Goal: Task Accomplishment & Management: Complete application form

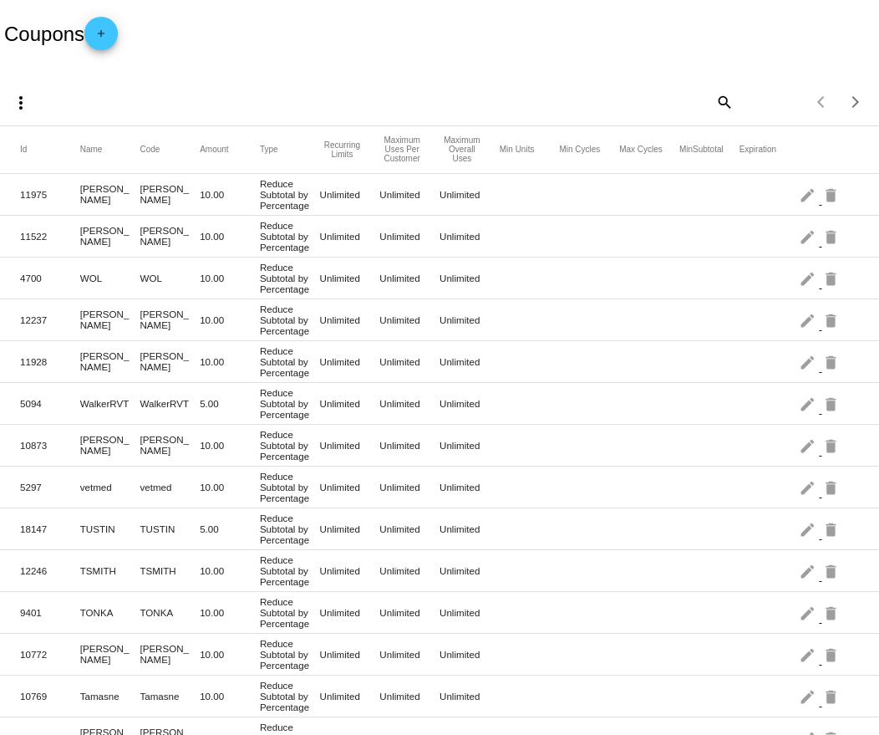
click at [111, 44] on mat-icon "add" at bounding box center [101, 38] width 20 height 20
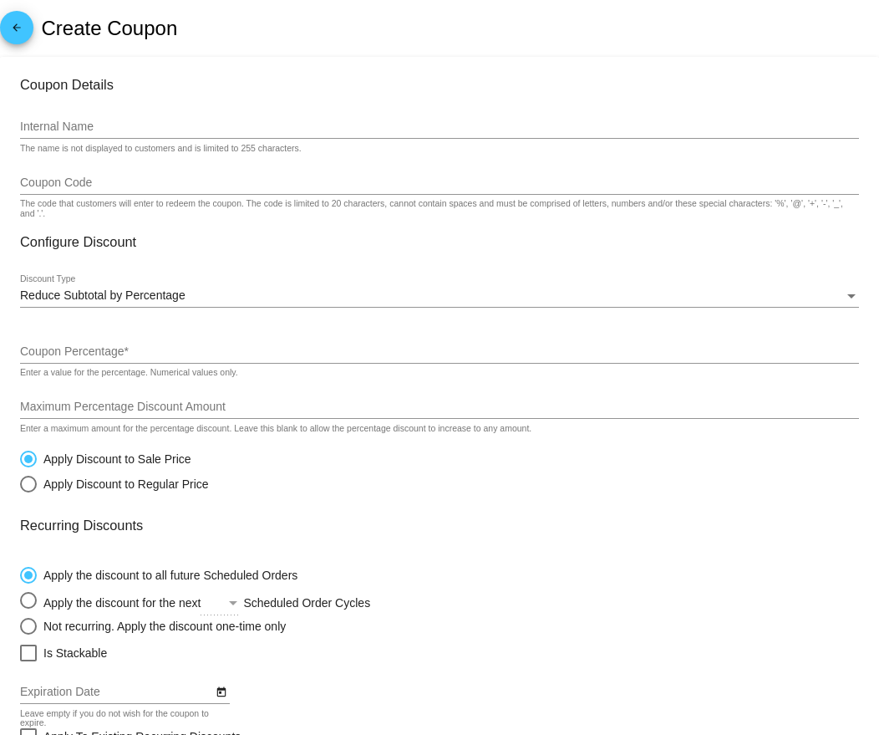
click at [167, 125] on input "Internal Name" at bounding box center [439, 126] width 839 height 13
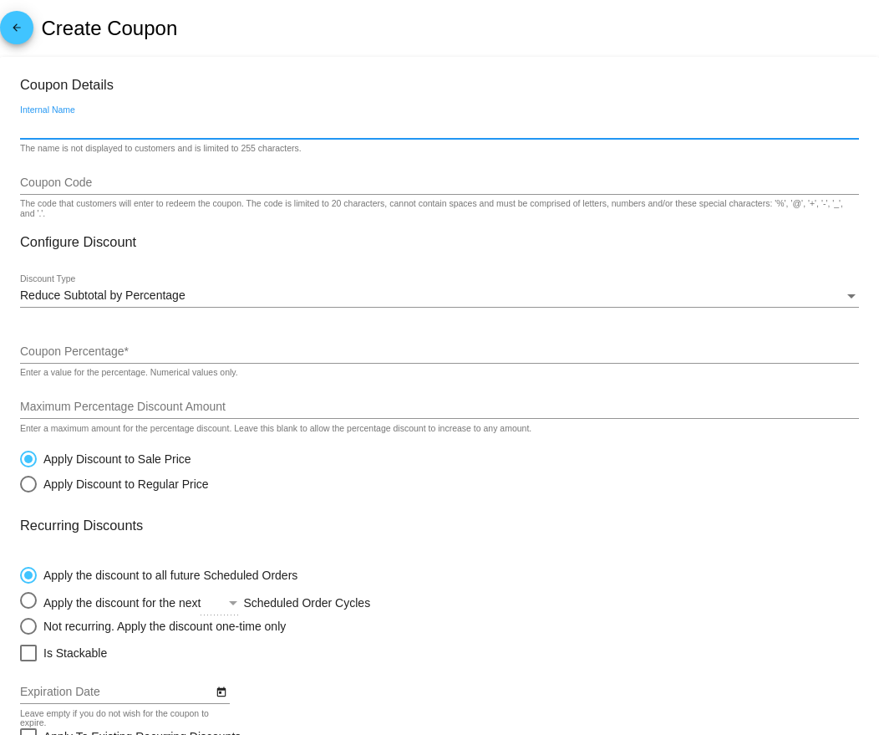
paste input "DRMAURER"
type input "DRMAURER"
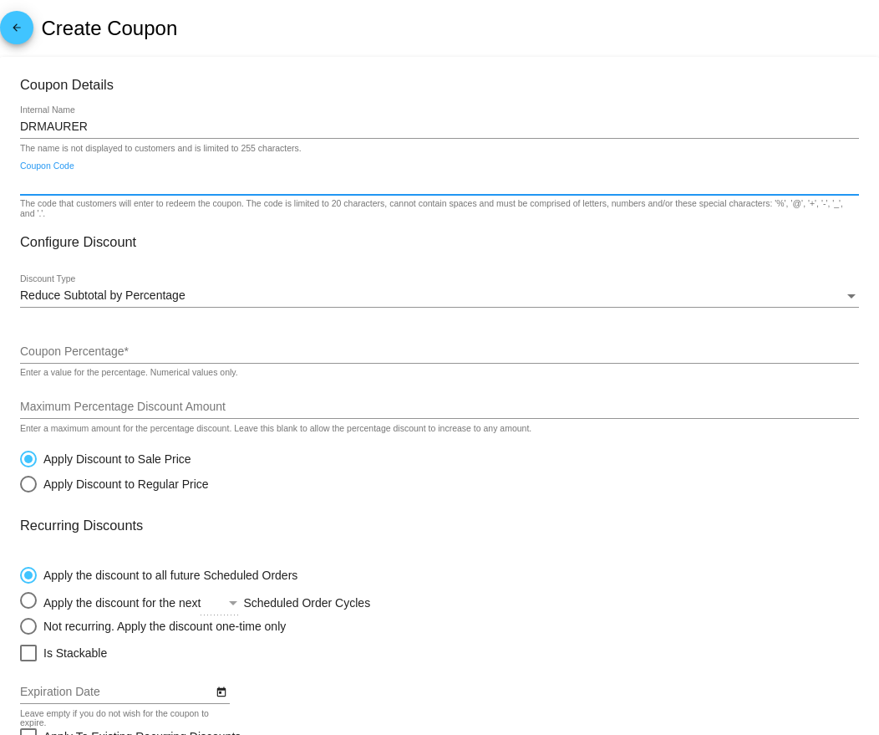
click at [104, 189] on input "Coupon Code" at bounding box center [439, 182] width 839 height 13
paste input "DRMAURER"
type input "DRMAURER"
click at [73, 345] on div "Coupon Percentage *" at bounding box center [439, 347] width 839 height 33
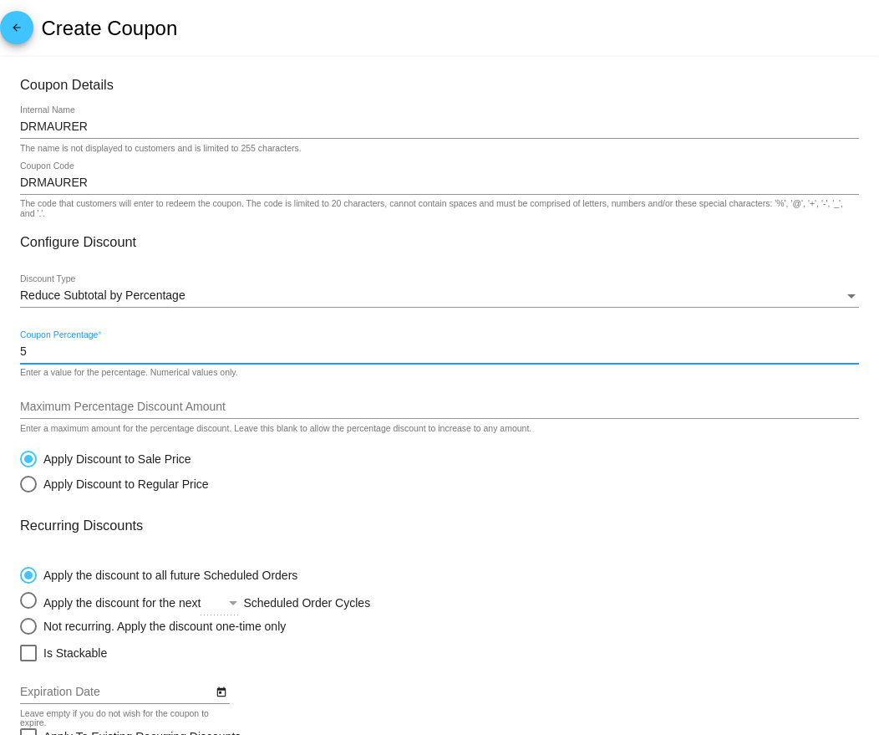
type input "5"
click at [72, 399] on div "Maximum Percentage Discount Amount" at bounding box center [439, 402] width 839 height 33
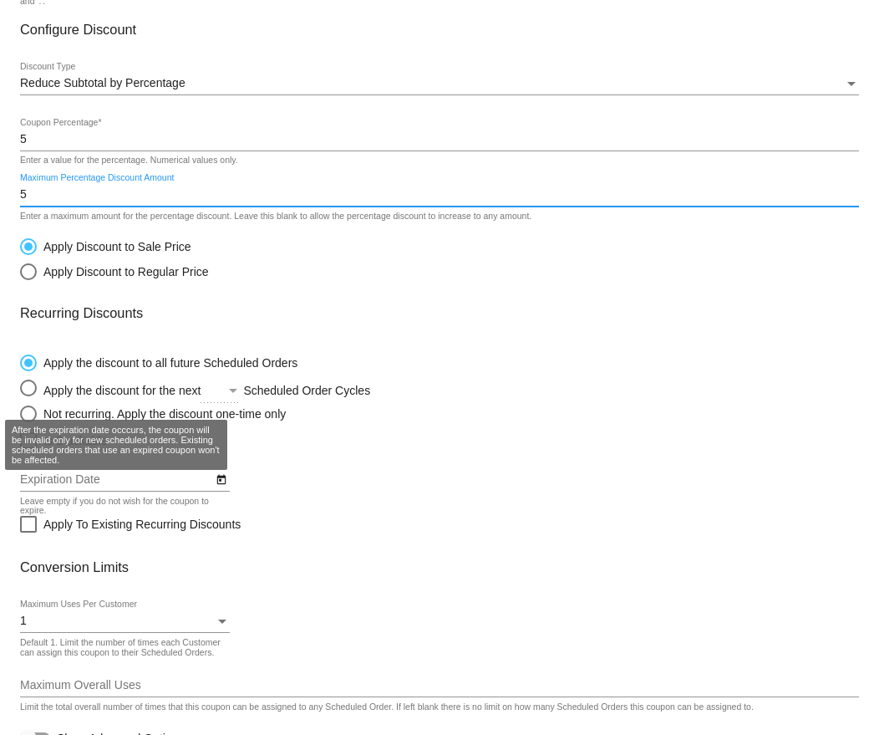
scroll to position [296, 0]
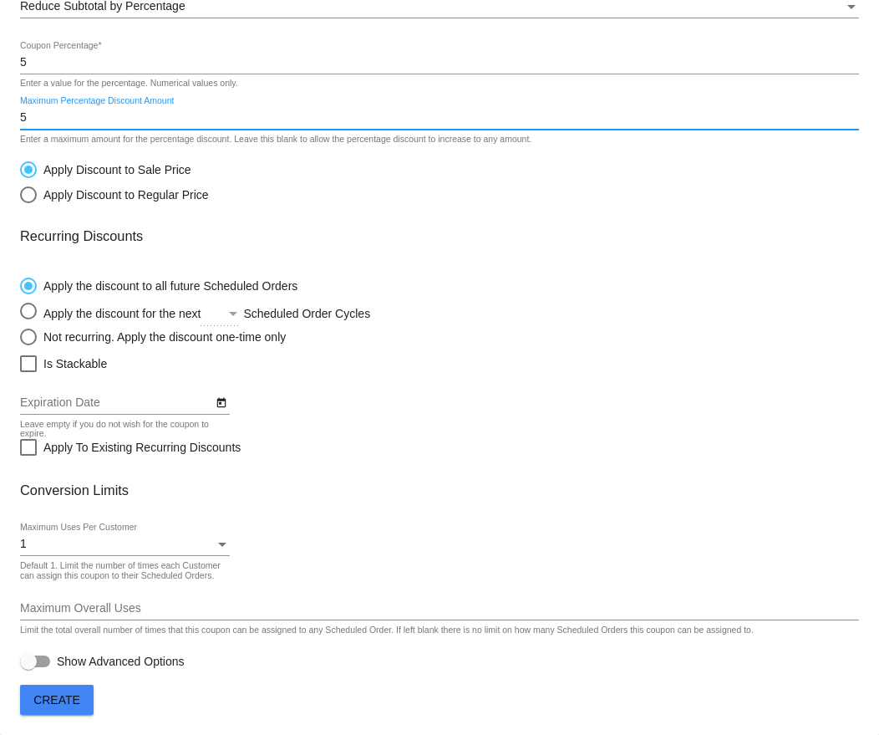
type input "5"
click at [93, 543] on div "1" at bounding box center [117, 543] width 195 height 13
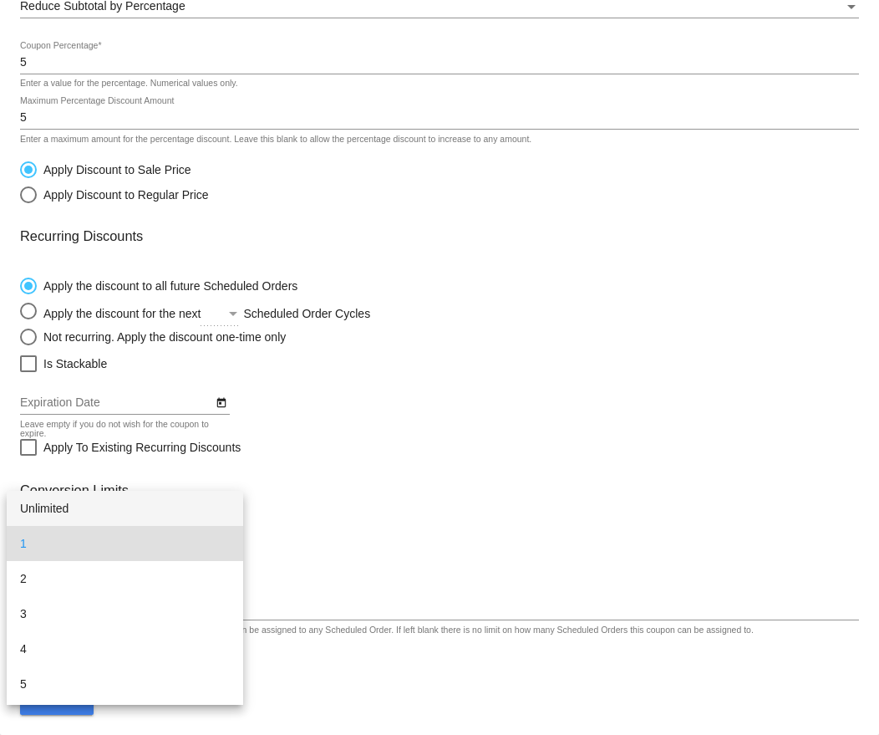
click at [84, 505] on span "Unlimited" at bounding box center [125, 508] width 210 height 35
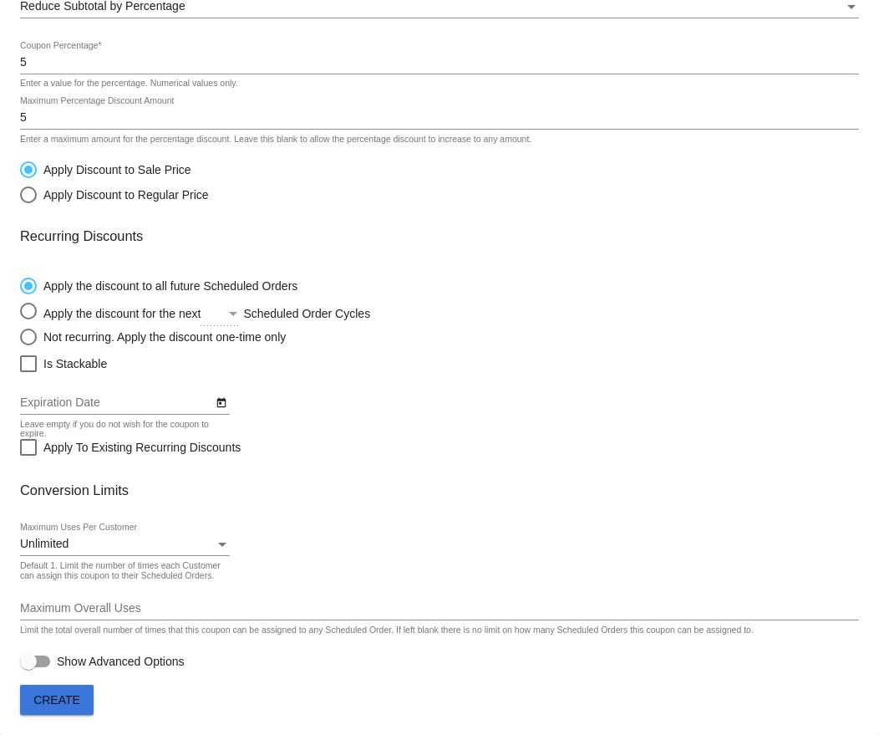
click at [55, 695] on span "Create" at bounding box center [56, 699] width 47 height 13
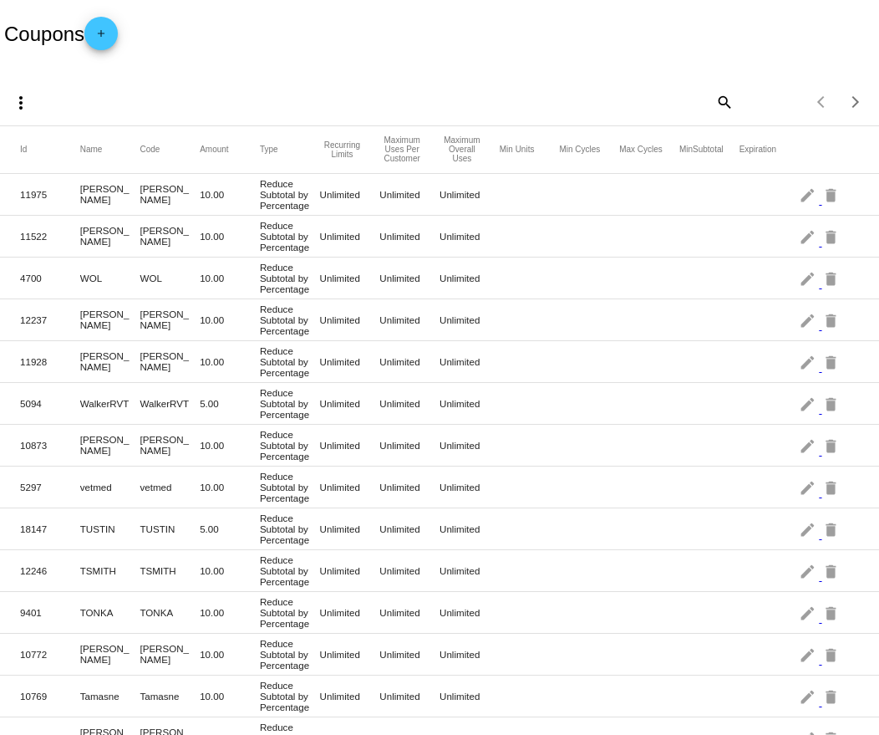
click at [722, 102] on mat-icon "search" at bounding box center [724, 102] width 20 height 26
click at [666, 99] on input "Search" at bounding box center [624, 99] width 219 height 13
type input "gresset"
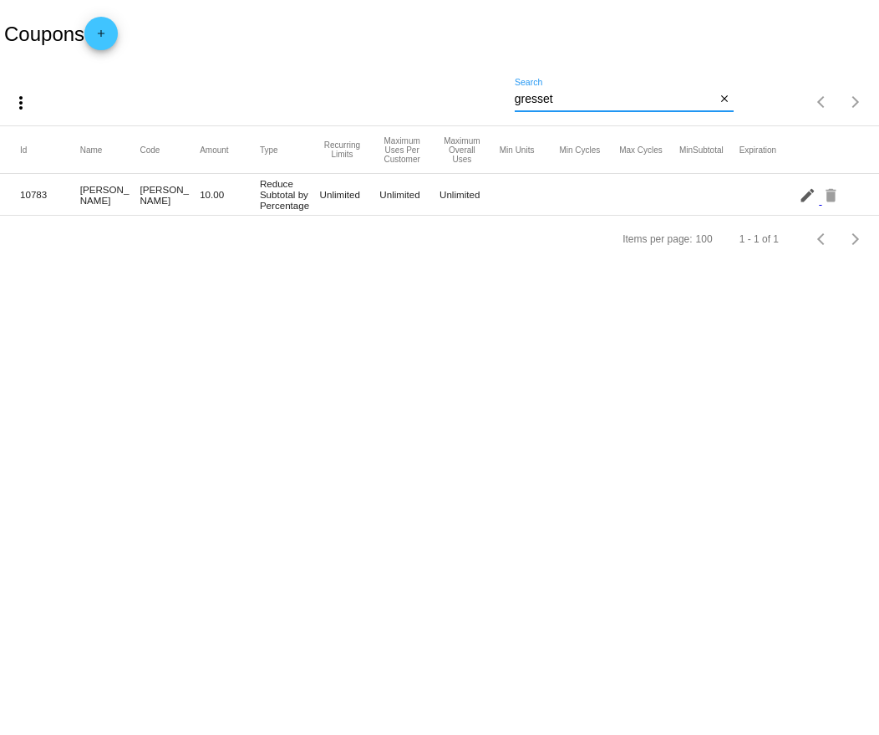
click at [808, 199] on mat-icon "edit" at bounding box center [809, 194] width 20 height 26
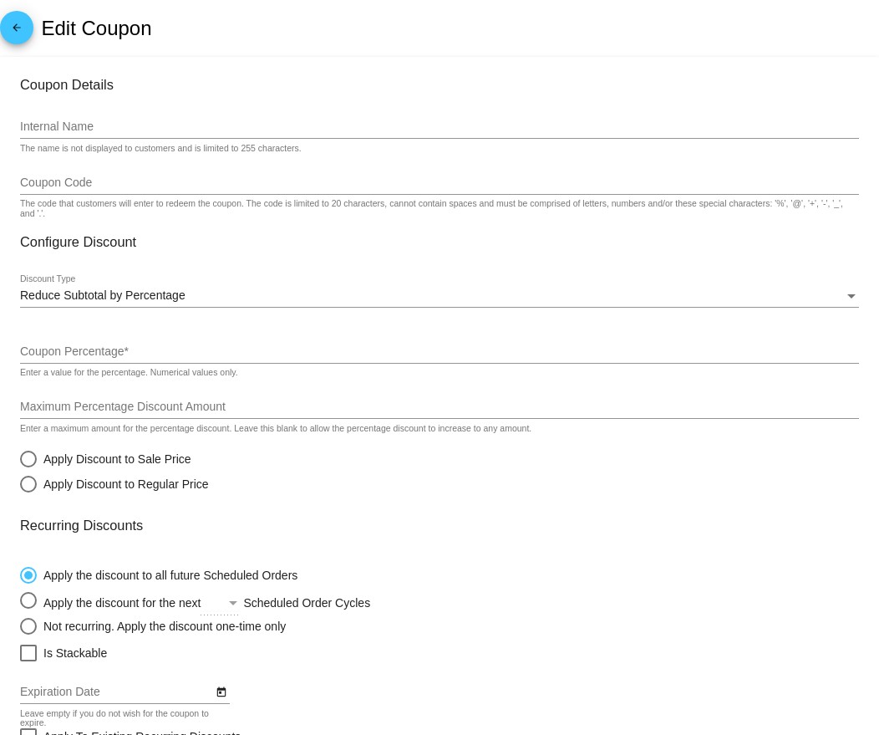
type input "GRESSETT"
type input "10"
radio input "true"
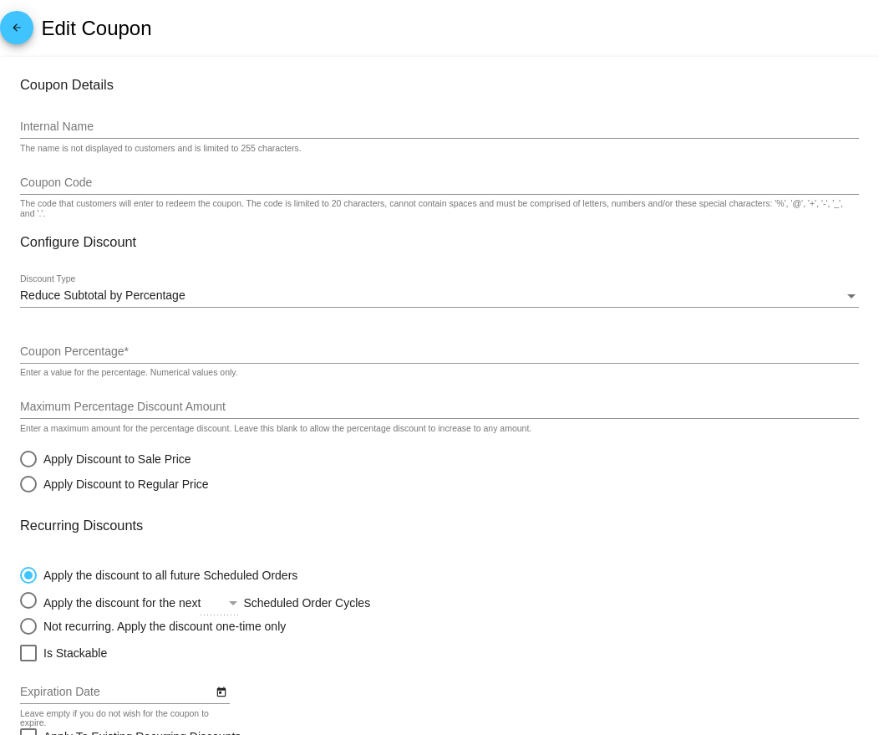
checkbox input "true"
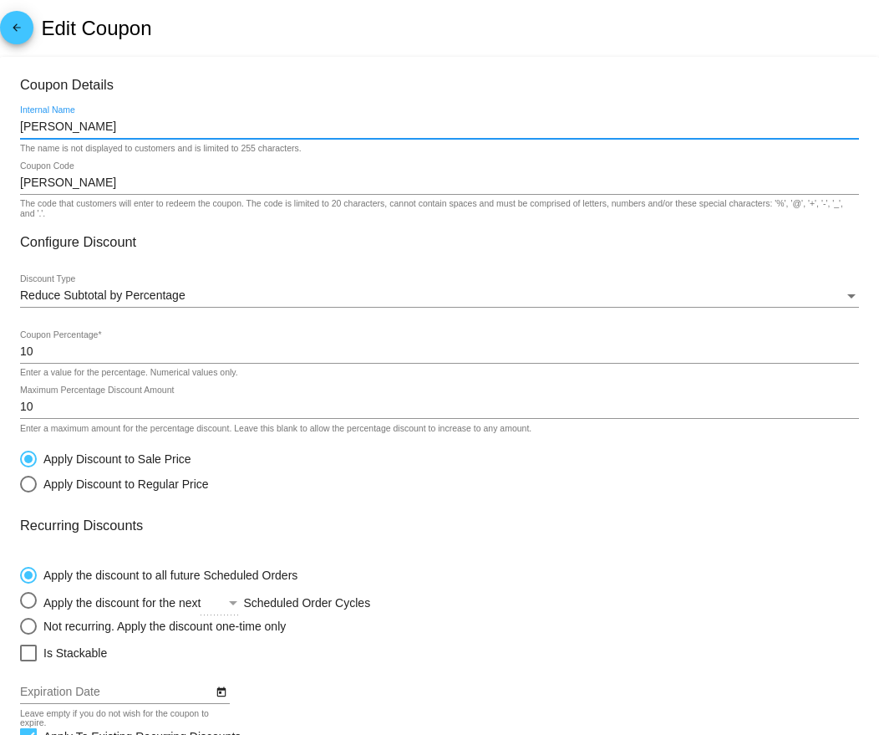
drag, startPoint x: 115, startPoint y: 124, endPoint x: 2, endPoint y: 124, distance: 112.8
paste input "HEARTANDSOULPETCONNECTION"
type input "HEARTANDSOULPETCONNECTION"
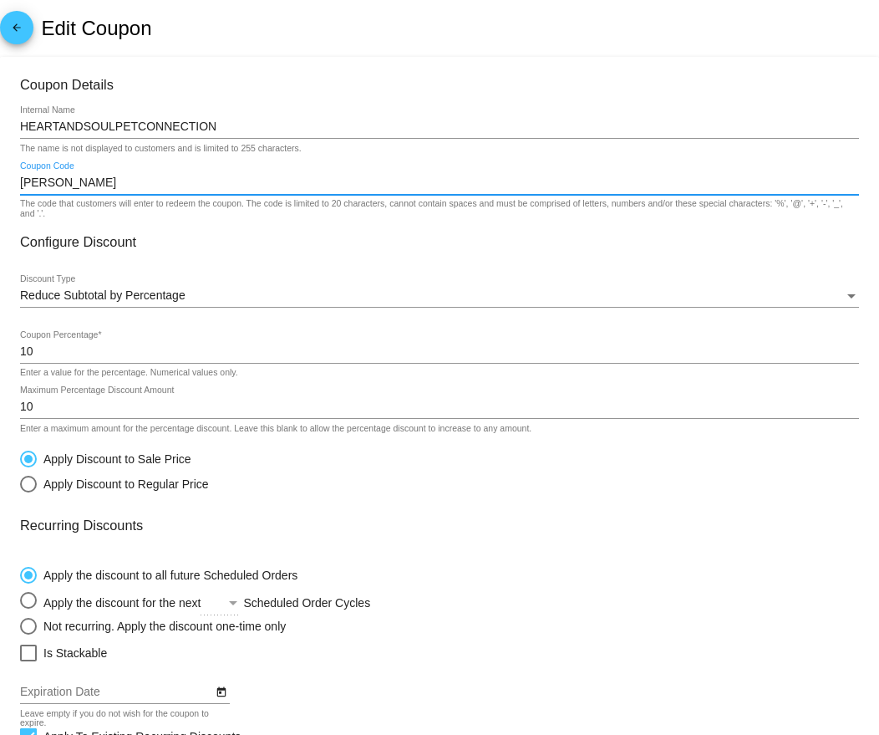
drag, startPoint x: 85, startPoint y: 182, endPoint x: 4, endPoint y: 181, distance: 81.1
paste input "HEARTANDSOULPETCONNECTION"
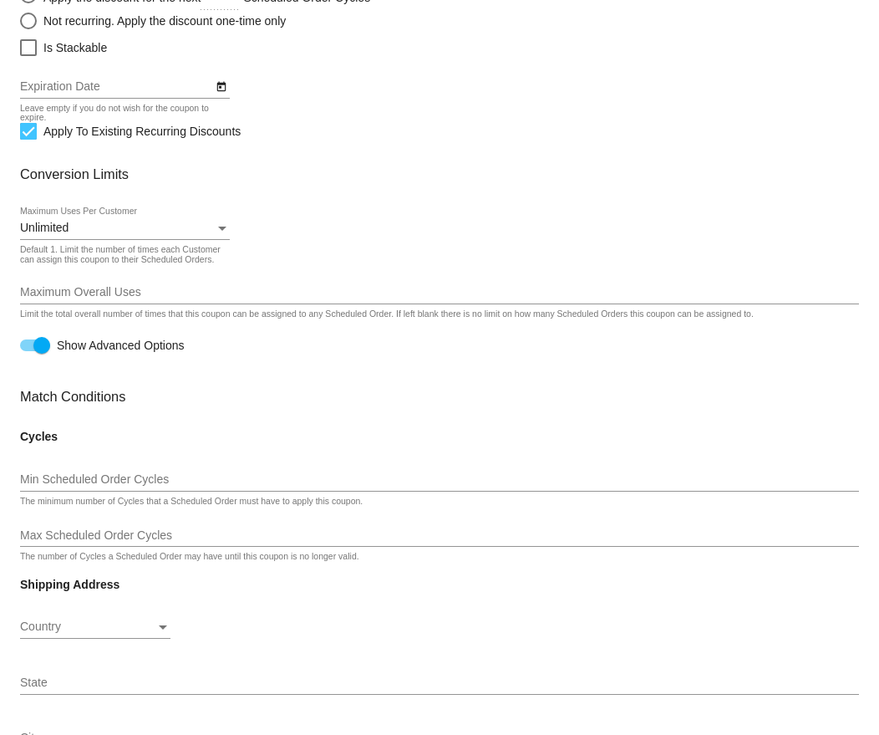
scroll to position [1203, 0]
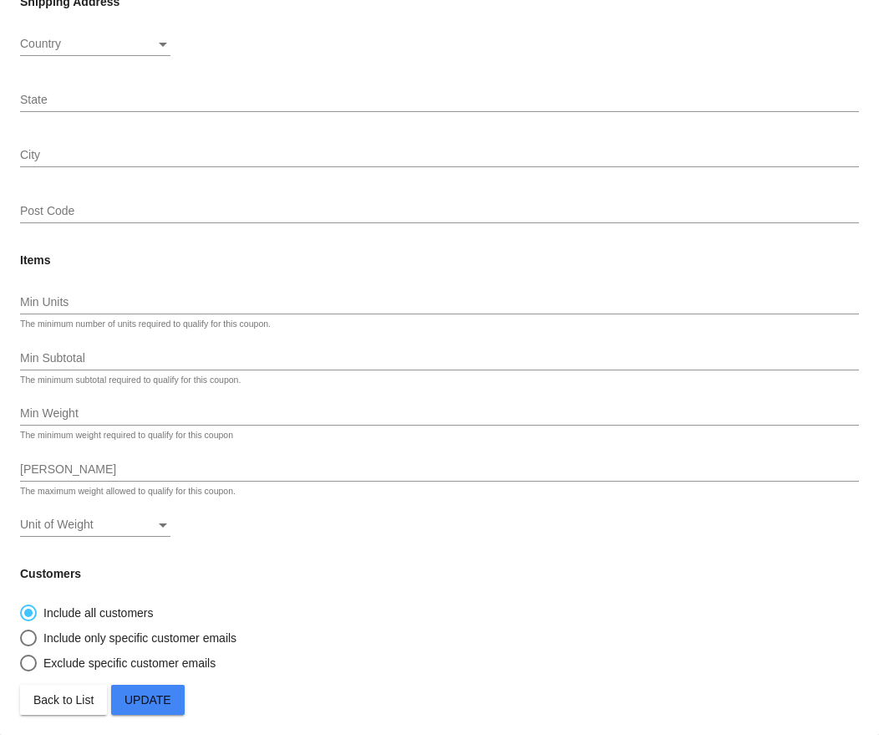
type input "HEARTANDSOULPETCONNECTION"
click at [162, 706] on button "Update" at bounding box center [148, 700] width 74 height 30
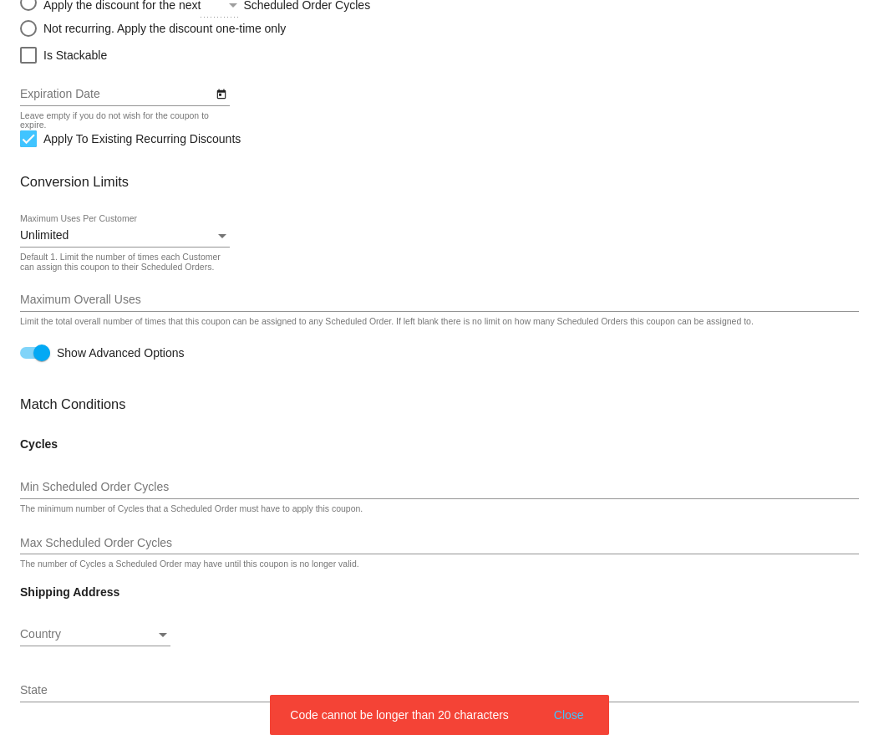
scroll to position [0, 0]
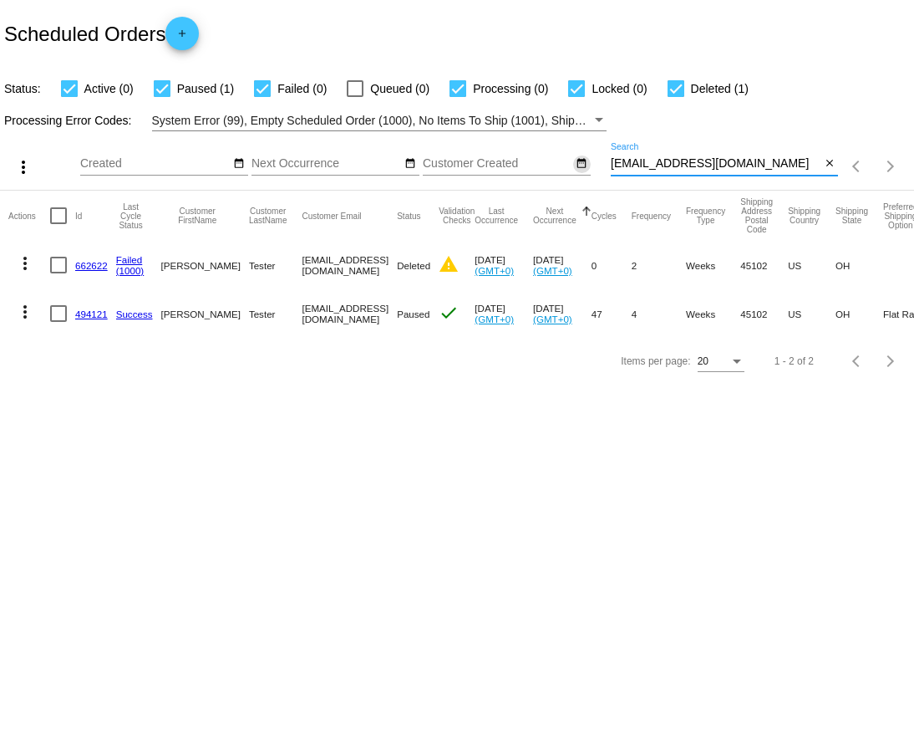
drag, startPoint x: 760, startPoint y: 165, endPoint x: 577, endPoint y: 164, distance: 183.1
click at [577, 164] on div "more_vert Aug Jan Feb Mar [DATE]" at bounding box center [457, 160] width 914 height 59
paste input "[EMAIL_ADDRESS]"
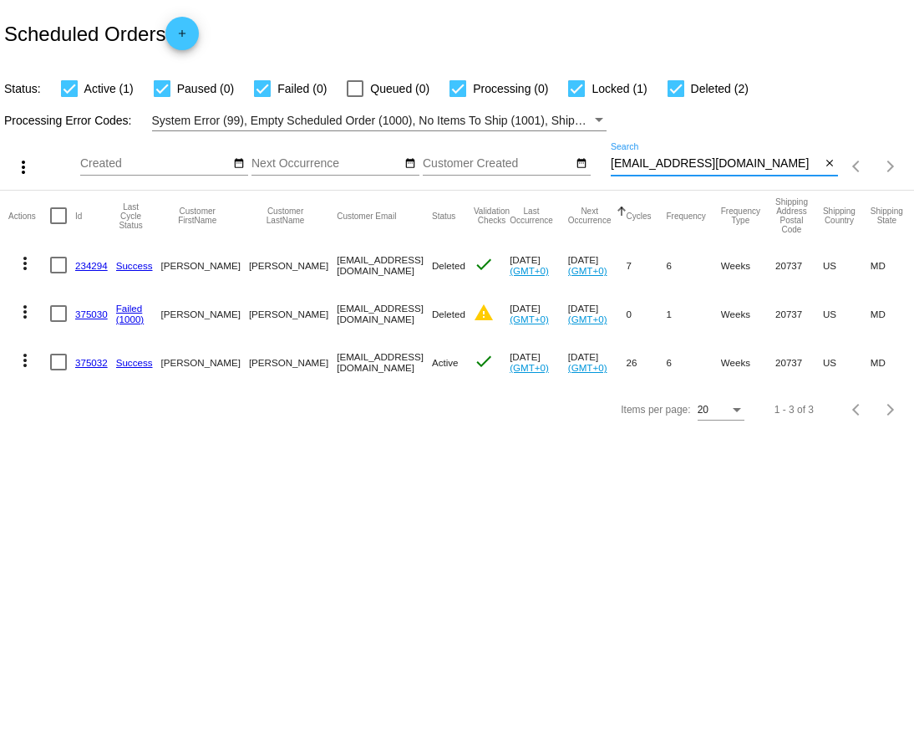
type input "[EMAIL_ADDRESS][DOMAIN_NAME]"
click at [83, 364] on link "375032" at bounding box center [91, 362] width 33 height 11
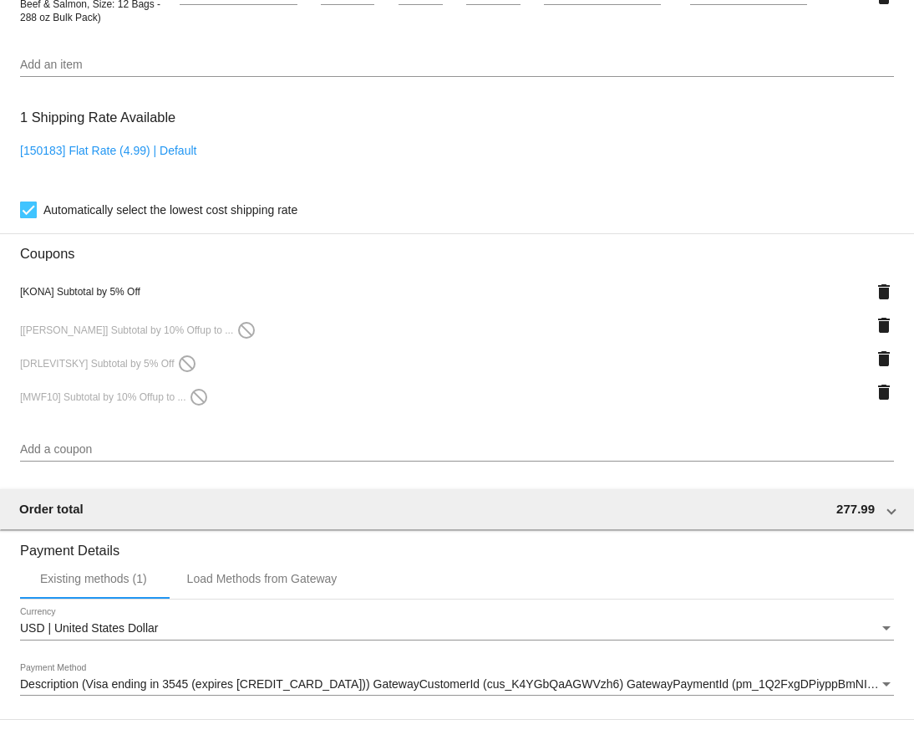
scroll to position [1237, 0]
